Goal: Information Seeking & Learning: Learn about a topic

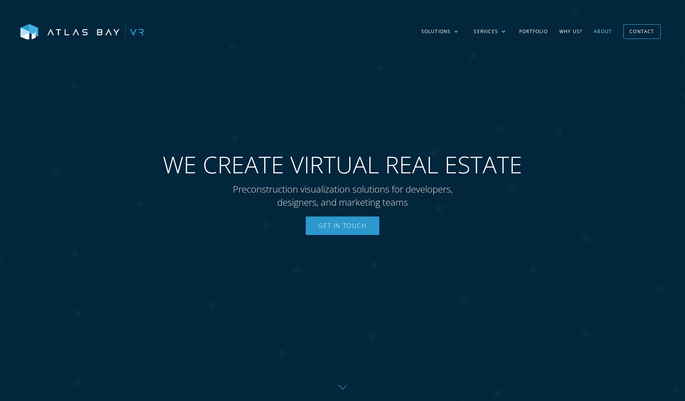
click at [596, 31] on link "About" at bounding box center [603, 31] width 30 height 22
click at [452, 32] on div "Solutions" at bounding box center [440, 31] width 53 height 22
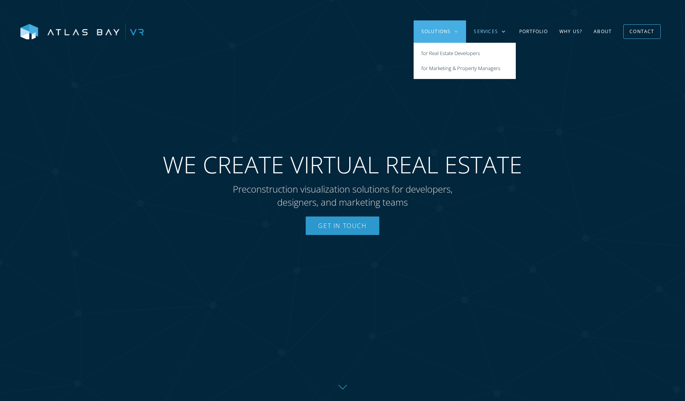
click at [484, 31] on div "Services" at bounding box center [486, 31] width 24 height 7
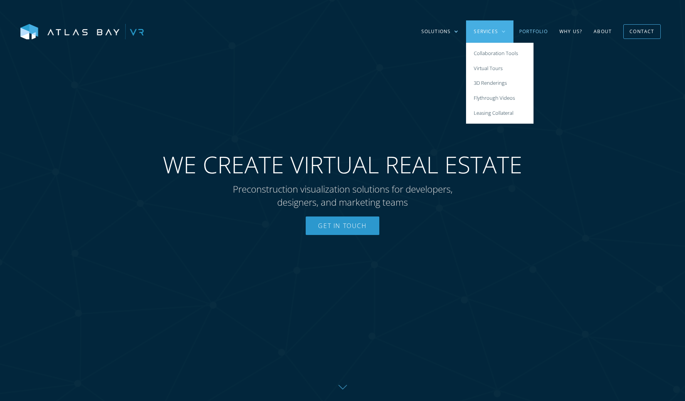
click at [527, 31] on link "Portfolio" at bounding box center [533, 31] width 40 height 22
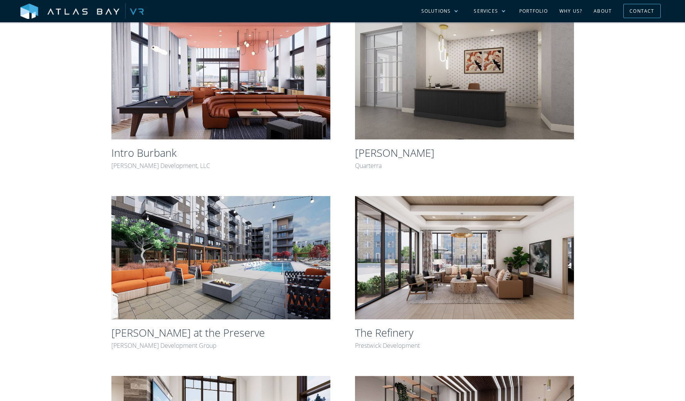
scroll to position [182, 0]
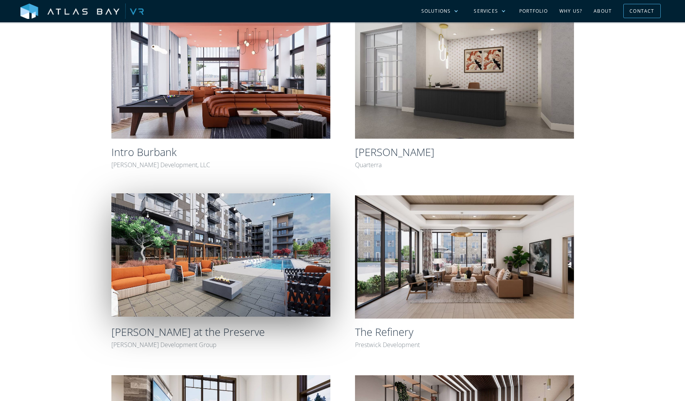
click at [239, 256] on img at bounding box center [220, 254] width 219 height 123
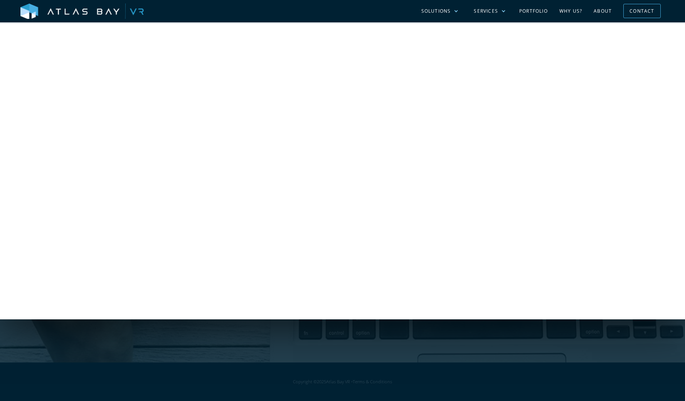
scroll to position [1179, 0]
